Goal: Transaction & Acquisition: Purchase product/service

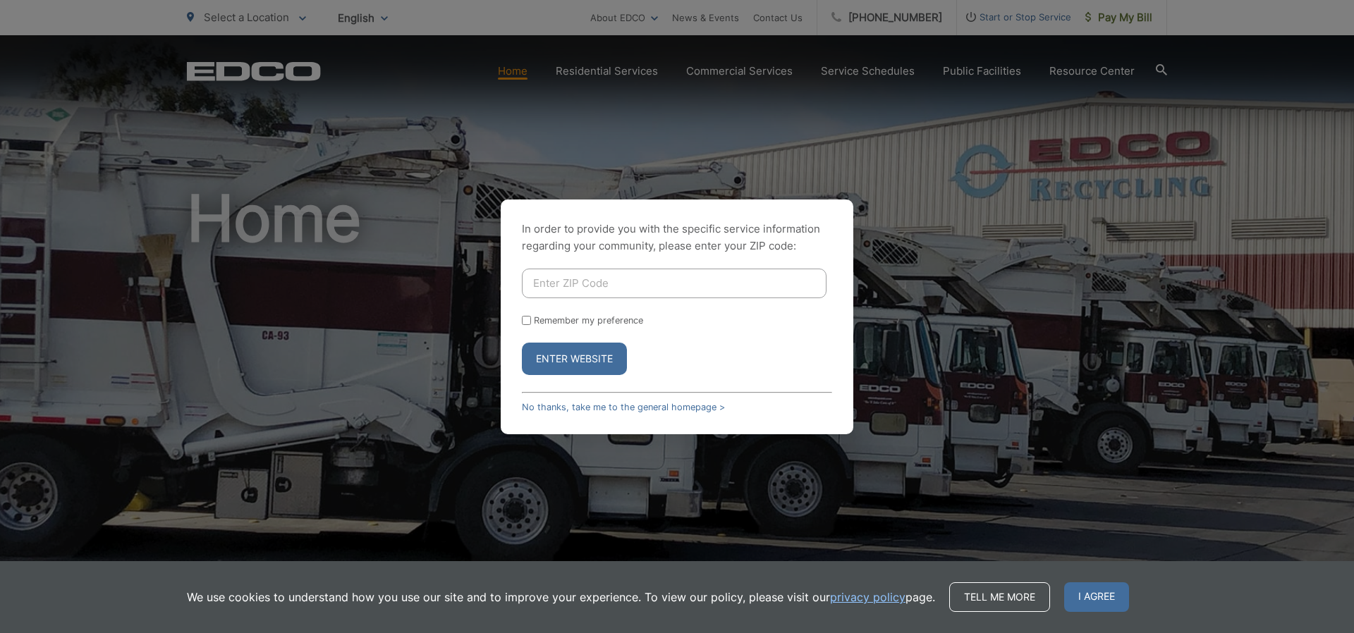
click at [601, 281] on input "Enter ZIP Code" at bounding box center [674, 284] width 305 height 30
type input "92024"
click at [554, 357] on button "Enter Website" at bounding box center [574, 359] width 105 height 32
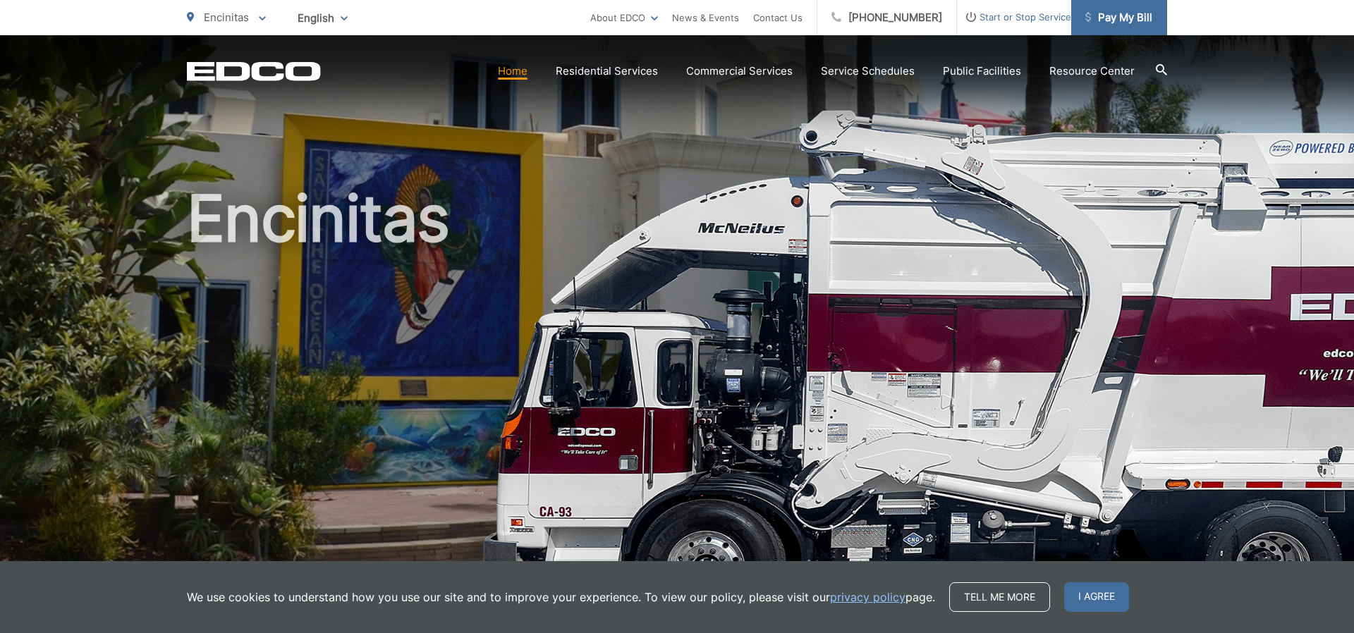
click at [1127, 21] on span "Pay My Bill" at bounding box center [1118, 17] width 67 height 17
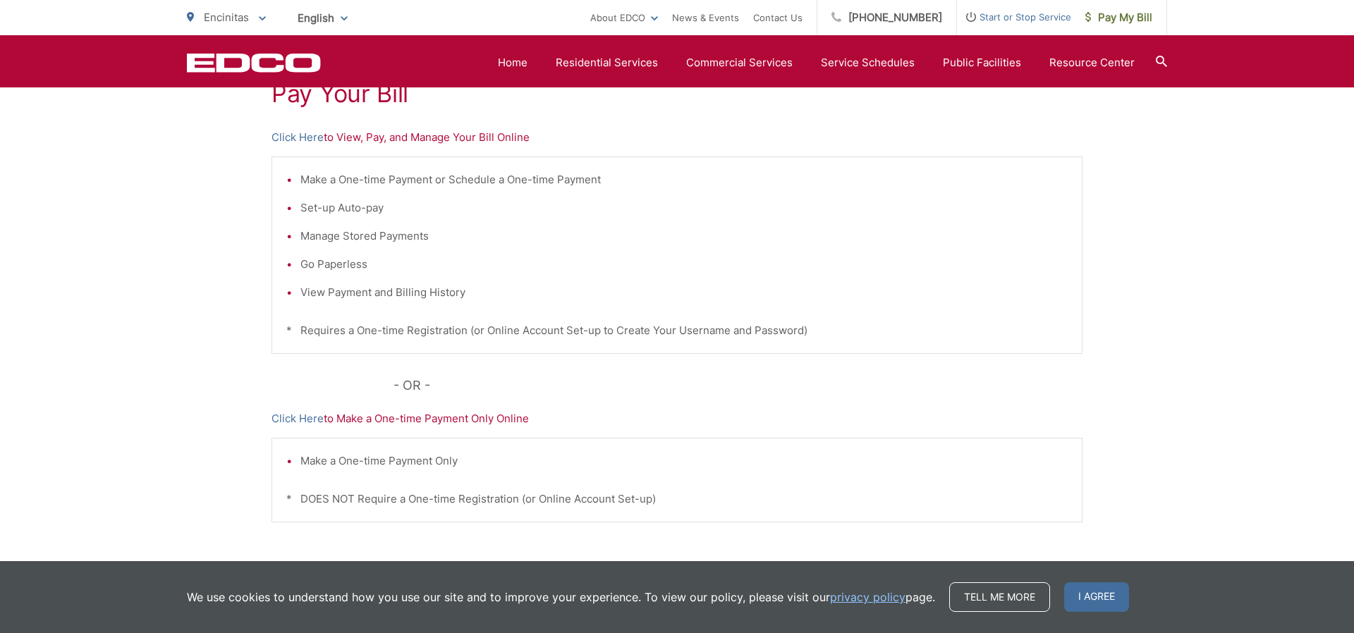
scroll to position [295, 0]
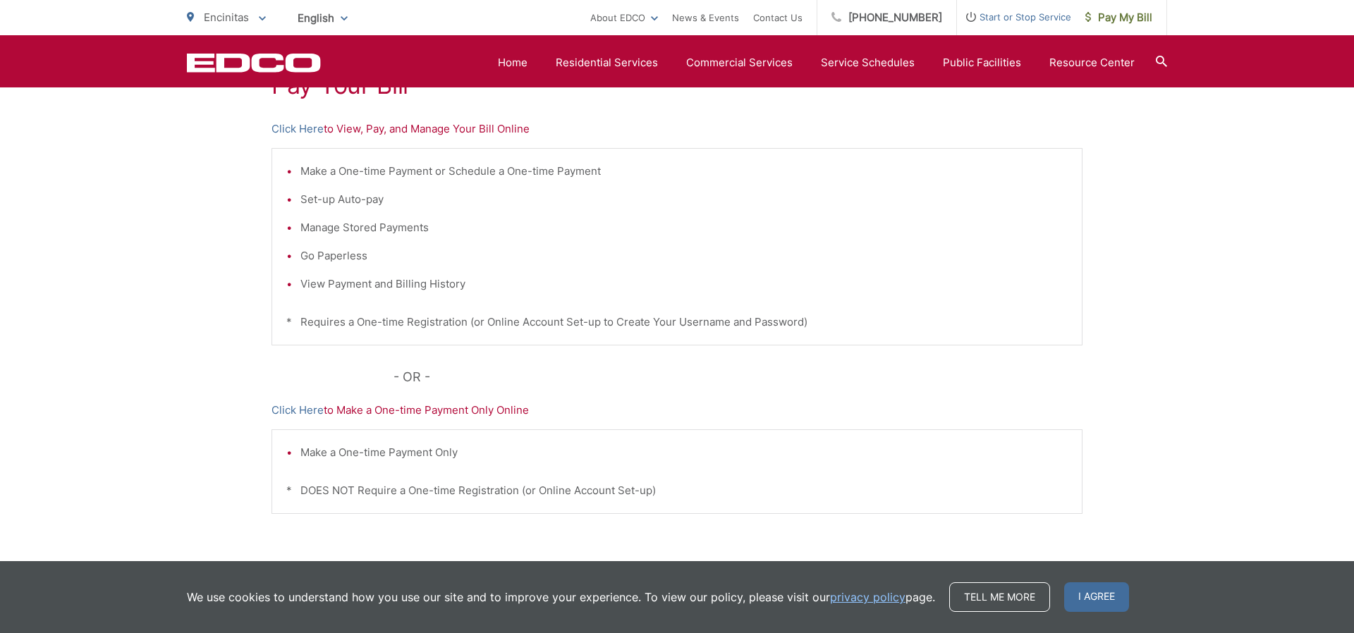
click at [439, 412] on p "Click Here to Make a One-time Payment Only Online" at bounding box center [677, 410] width 811 height 17
click at [286, 415] on link "Click Here" at bounding box center [298, 410] width 52 height 17
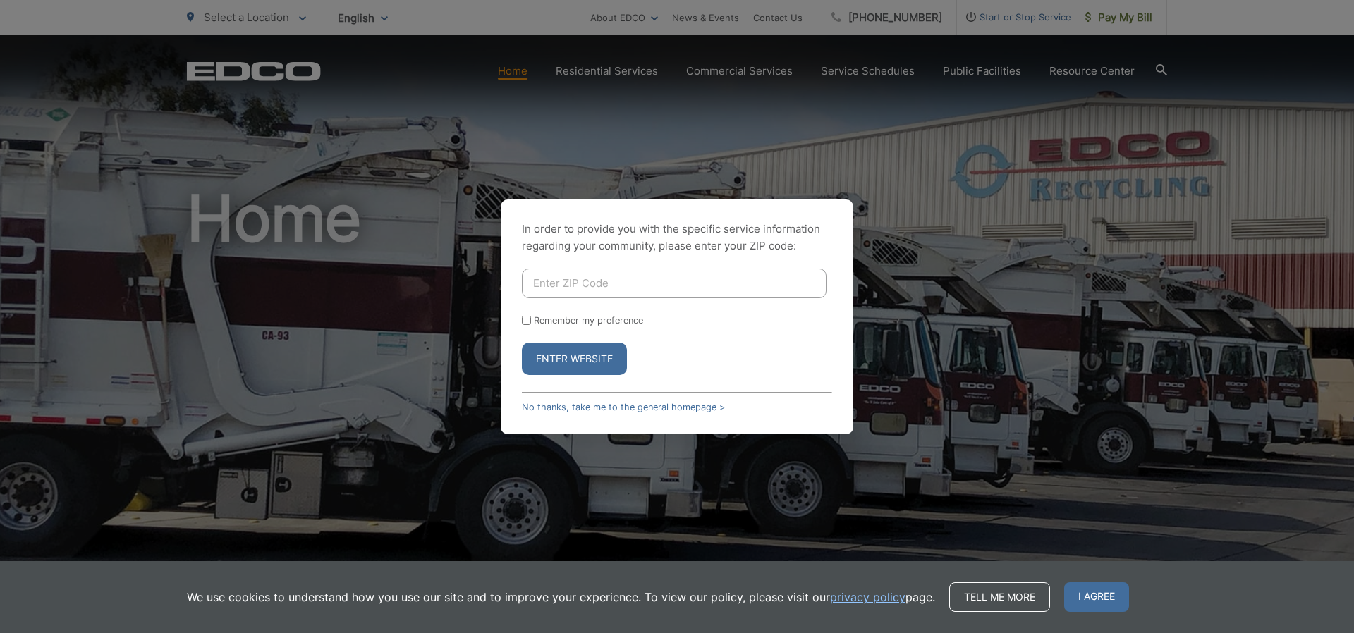
click at [552, 281] on input "Enter ZIP Code" at bounding box center [674, 284] width 305 height 30
type input "92024"
click at [571, 359] on button "Enter Website" at bounding box center [574, 359] width 105 height 32
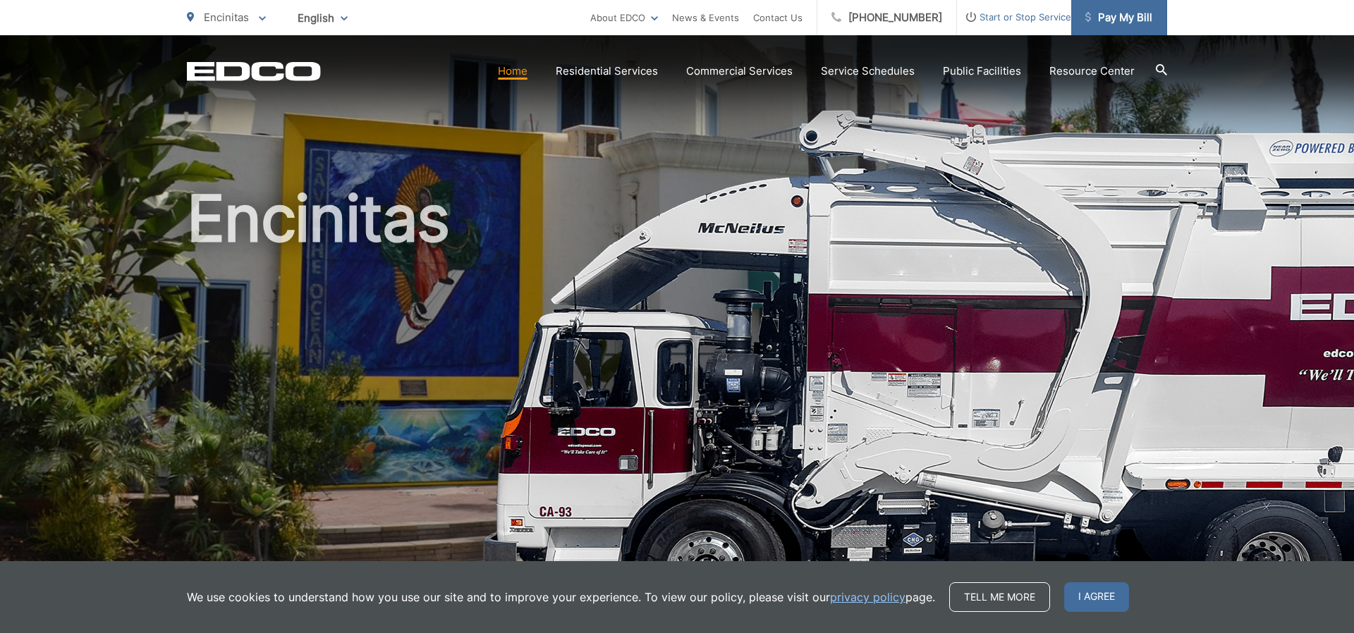
scroll to position [2, 0]
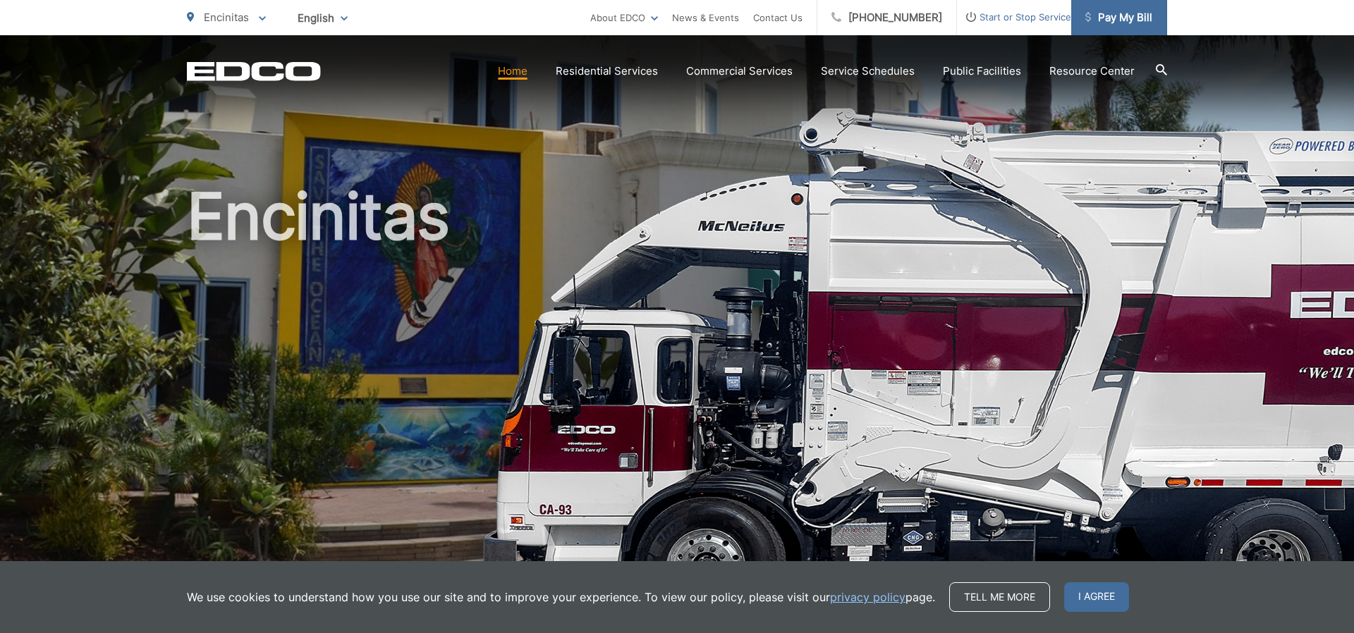
click at [1115, 24] on span "Pay My Bill" at bounding box center [1118, 17] width 67 height 17
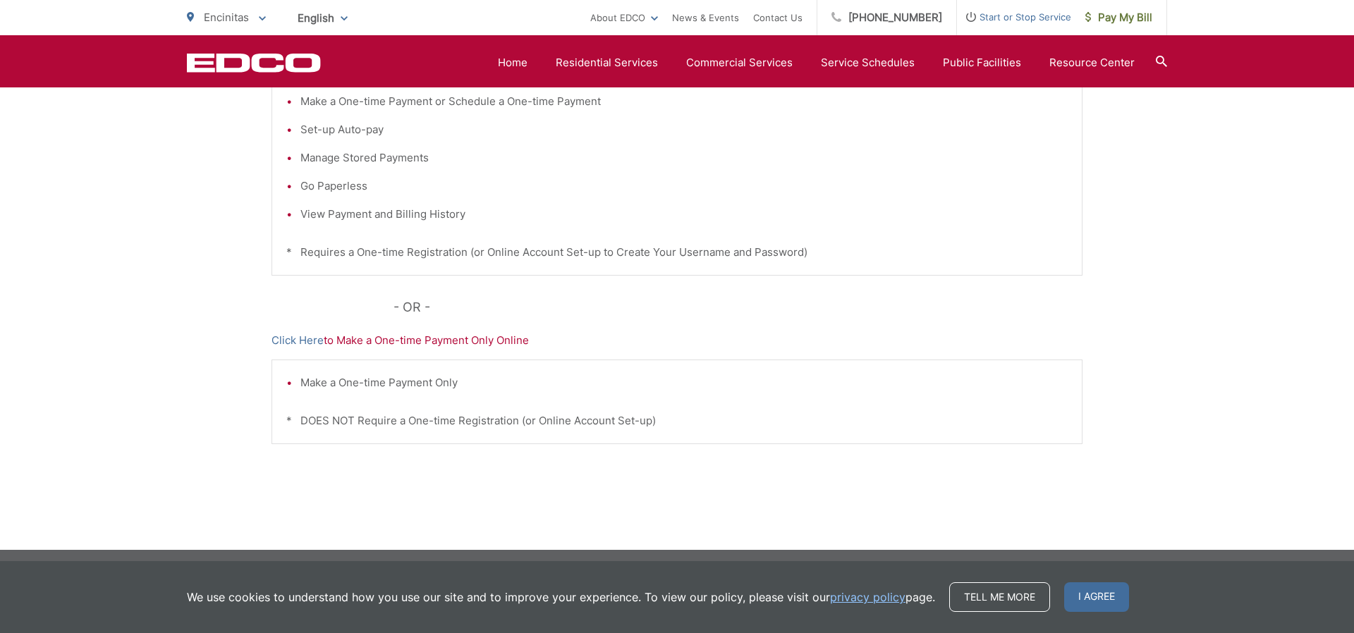
scroll to position [370, 0]
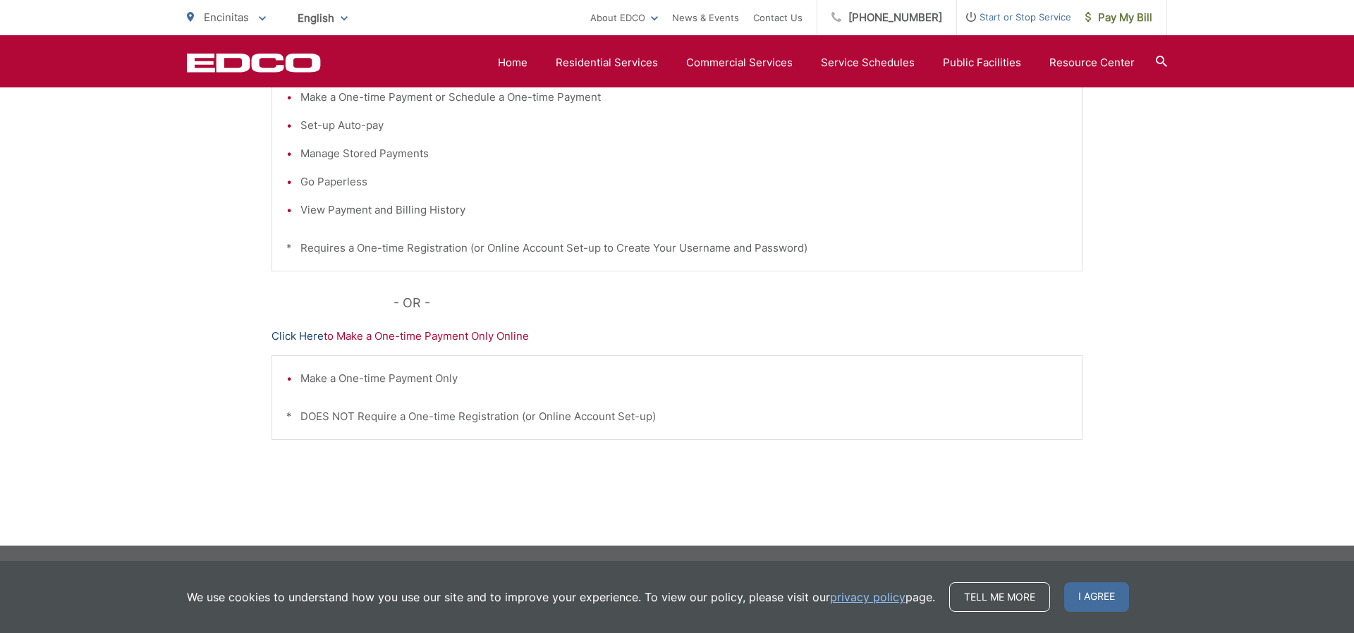
click at [293, 337] on link "Click Here" at bounding box center [298, 336] width 52 height 17
